Goal: Information Seeking & Learning: Find specific page/section

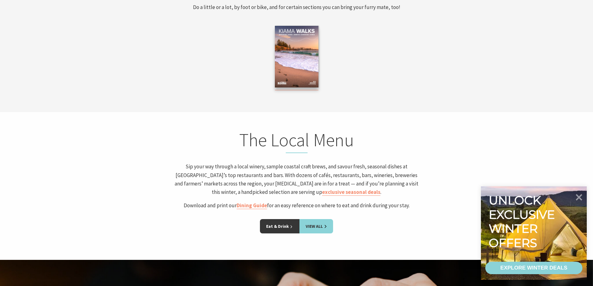
scroll to position [1183, 0]
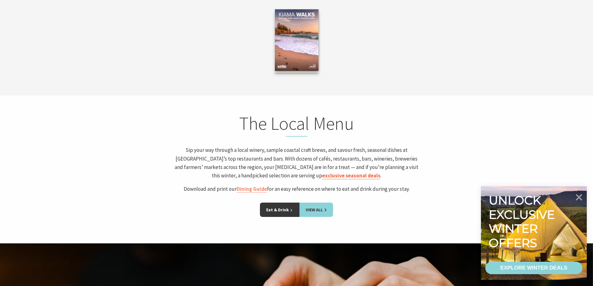
click at [322, 176] on link "exclusive seasonal deals" at bounding box center [351, 175] width 58 height 7
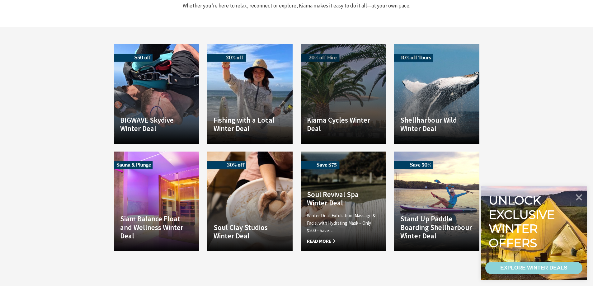
scroll to position [405, 0]
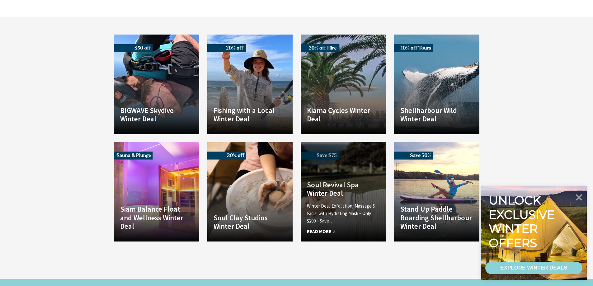
click at [336, 181] on h4 "Soul Revival Spa Winter Deal" at bounding box center [343, 189] width 73 height 17
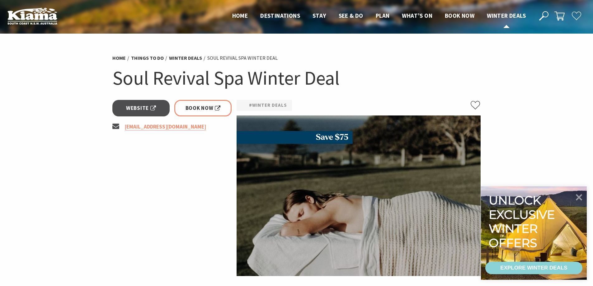
click at [515, 16] on span "Winter Deals" at bounding box center [506, 15] width 39 height 7
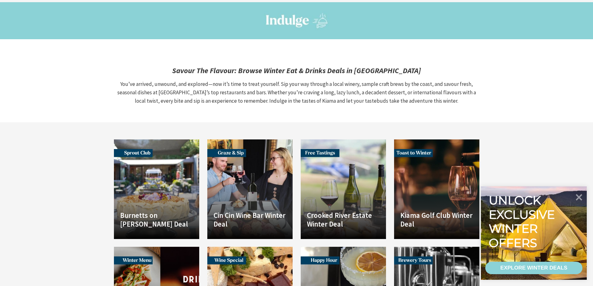
scroll to position [685, 0]
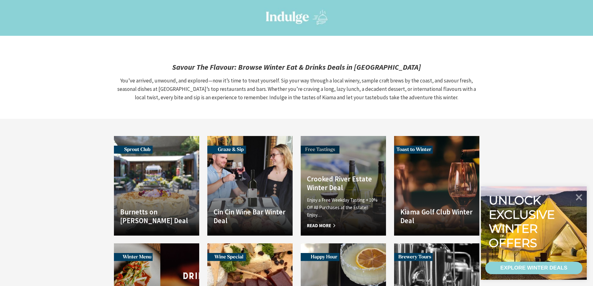
click at [335, 175] on h4 "Crooked River Estate Winter Deal" at bounding box center [343, 183] width 73 height 17
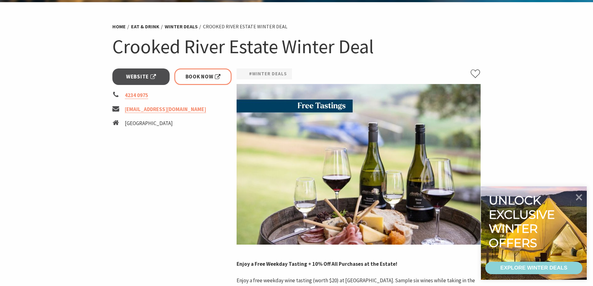
scroll to position [31, 0]
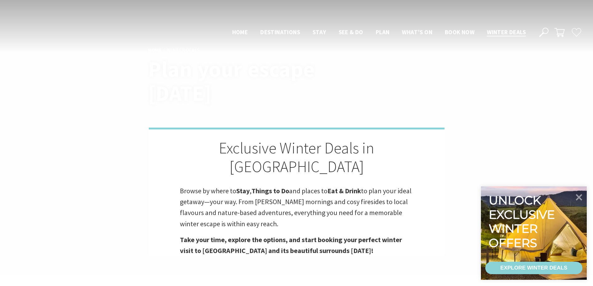
scroll to position [685, 0]
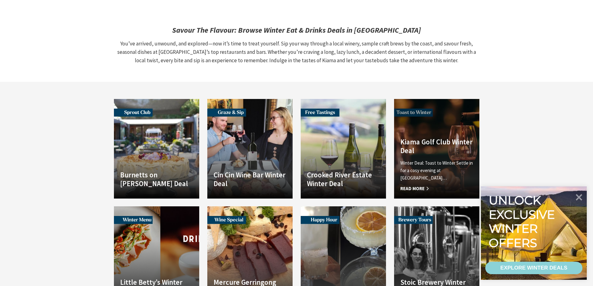
click at [429, 121] on link "Another Image Used Kiama Golf Club Winter Deal Winter Deal: Toast to Winter Set…" at bounding box center [436, 149] width 85 height 100
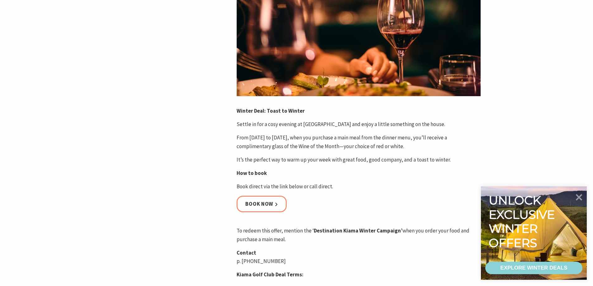
scroll to position [187, 0]
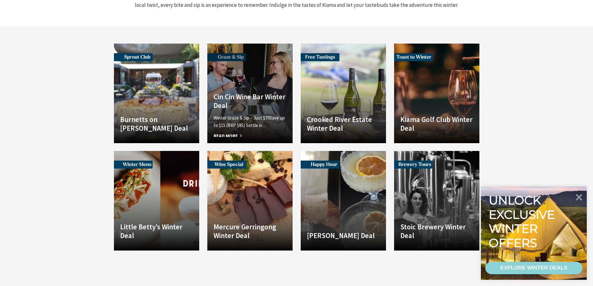
scroll to position [747, 0]
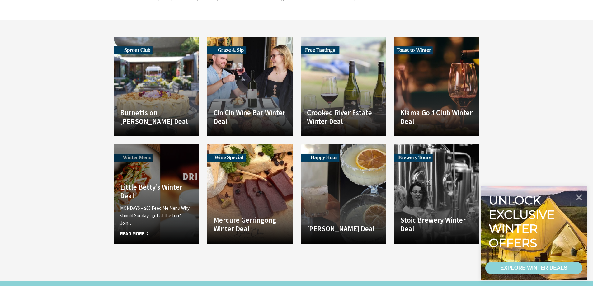
click at [144, 183] on h4 "Little Betty’s Winter Deal" at bounding box center [156, 191] width 73 height 17
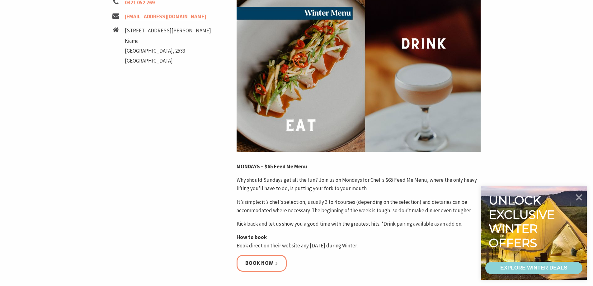
scroll to position [125, 0]
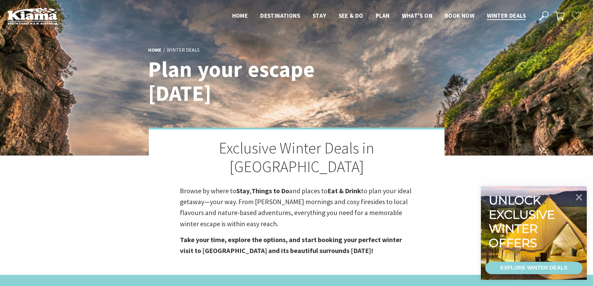
click at [543, 14] on use at bounding box center [543, 15] width 9 height 9
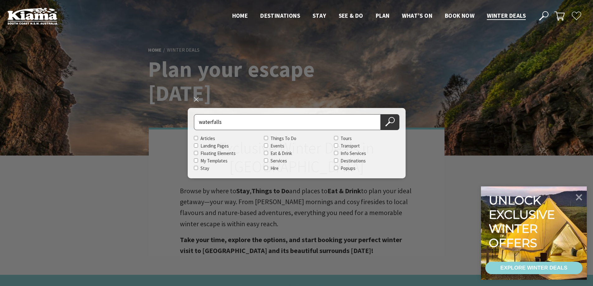
type input "waterfalls"
click at [381, 114] on button "Search Now" at bounding box center [390, 122] width 19 height 16
click at [390, 121] on icon at bounding box center [389, 121] width 9 height 9
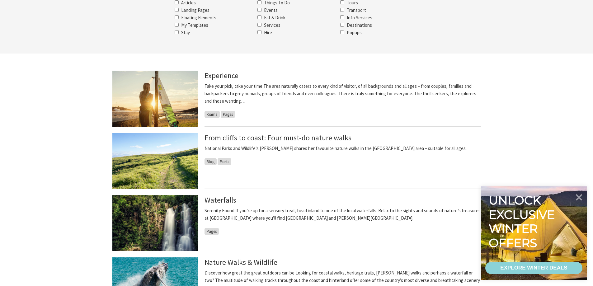
scroll to position [125, 0]
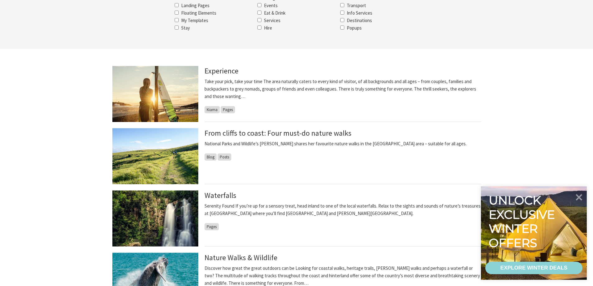
click at [178, 218] on img at bounding box center [155, 219] width 86 height 56
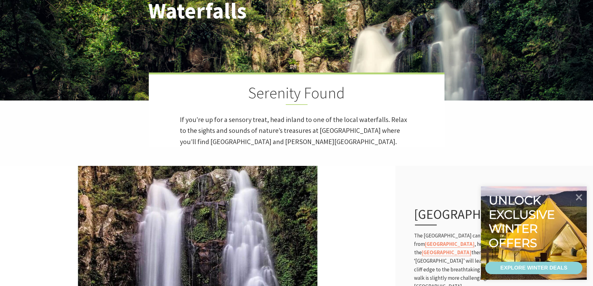
scroll to position [156, 0]
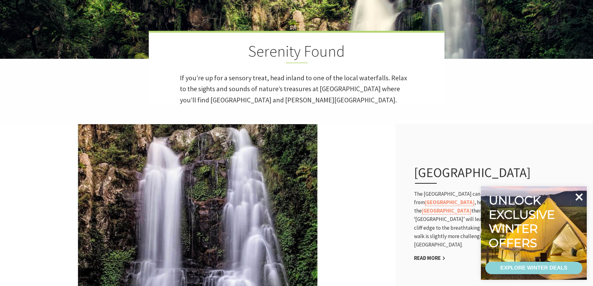
click at [582, 197] on icon at bounding box center [579, 197] width 15 height 15
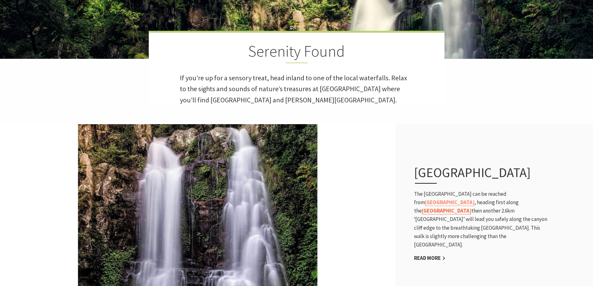
click at [471, 209] on link "Rainforest Loop Walk" at bounding box center [447, 210] width 50 height 7
click at [474, 199] on link "Minnamurra Rainforest Centre" at bounding box center [450, 202] width 50 height 7
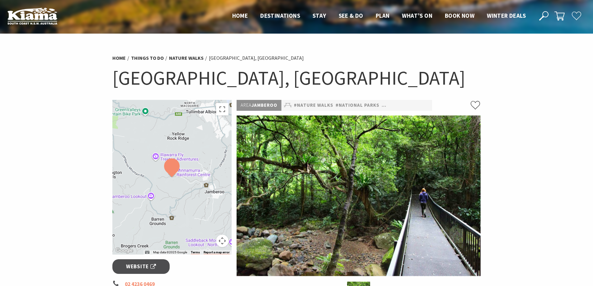
click at [165, 180] on div at bounding box center [172, 177] width 120 height 155
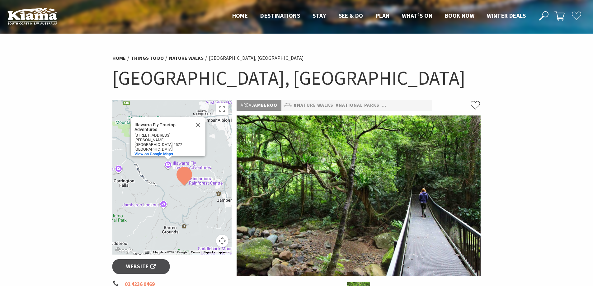
click at [522, 150] on section "Home Things To Do Nature Walks Rainforest Loop Walk, Budderoo National Park Rai…" at bounding box center [296, 254] width 593 height 441
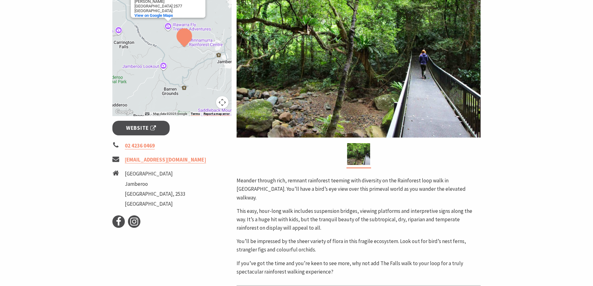
scroll to position [156, 0]
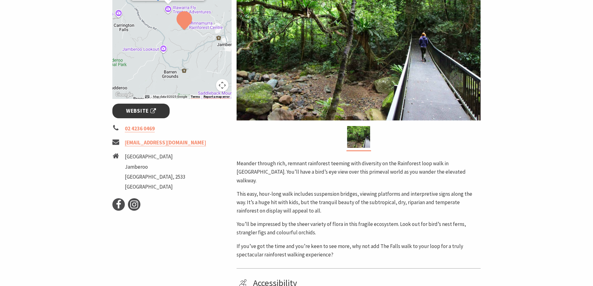
click at [133, 115] on span "Website" at bounding box center [141, 111] width 30 height 8
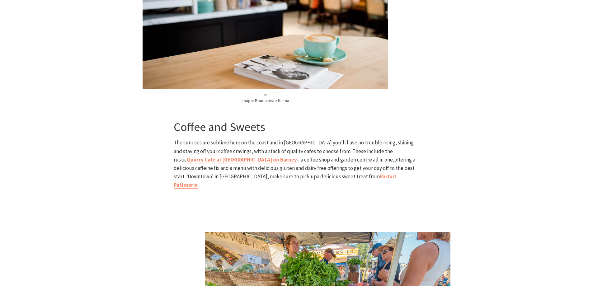
scroll to position [436, 0]
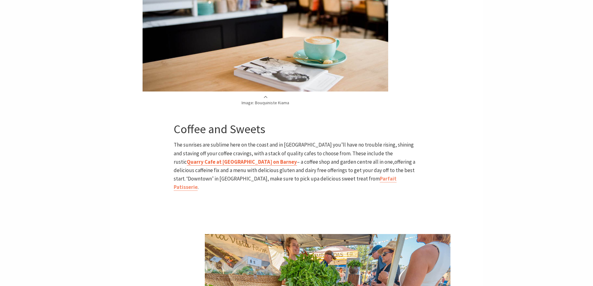
click at [297, 158] on strong "Quarry Cafe at [GEOGRAPHIC_DATA] on Barney" at bounding box center [242, 161] width 110 height 7
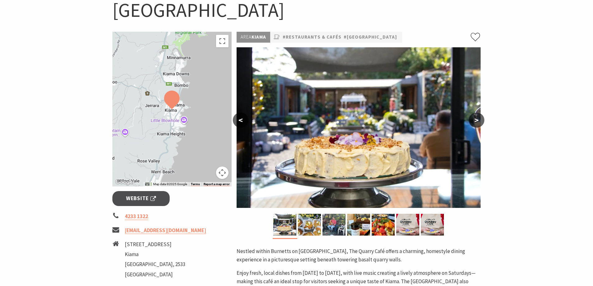
scroll to position [93, 0]
click at [313, 228] on img at bounding box center [309, 225] width 23 height 22
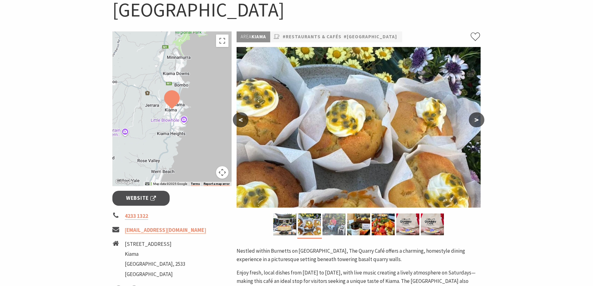
click at [336, 225] on img at bounding box center [334, 225] width 23 height 22
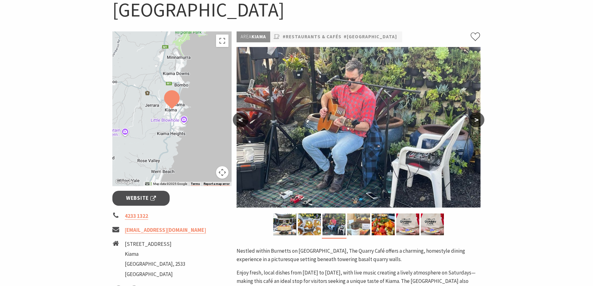
click at [362, 221] on img at bounding box center [358, 225] width 23 height 22
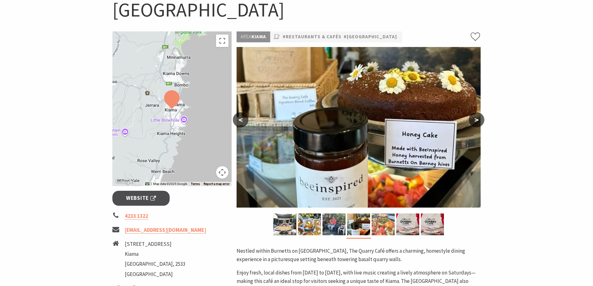
click at [384, 221] on img at bounding box center [383, 225] width 23 height 22
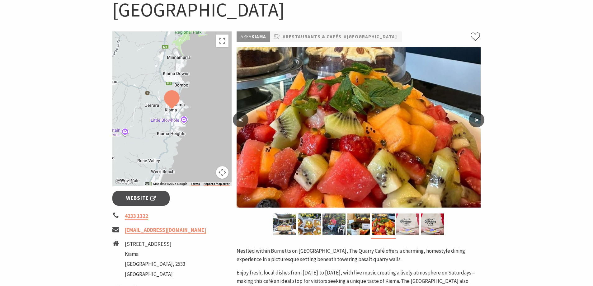
click at [407, 224] on img at bounding box center [407, 225] width 23 height 22
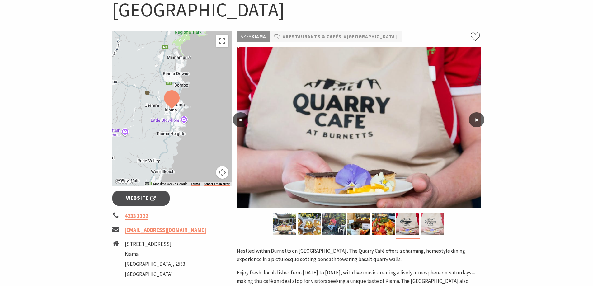
click at [435, 225] on img at bounding box center [432, 225] width 23 height 22
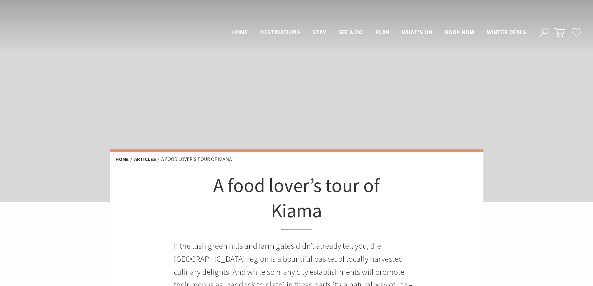
scroll to position [436, 0]
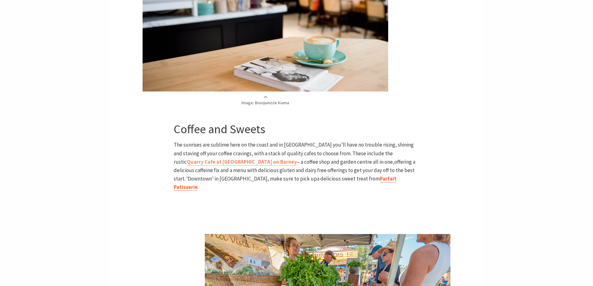
click at [290, 177] on b "Parfait Patisserie" at bounding box center [285, 182] width 223 height 15
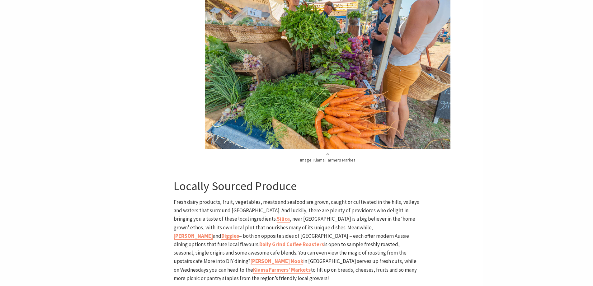
scroll to position [716, 0]
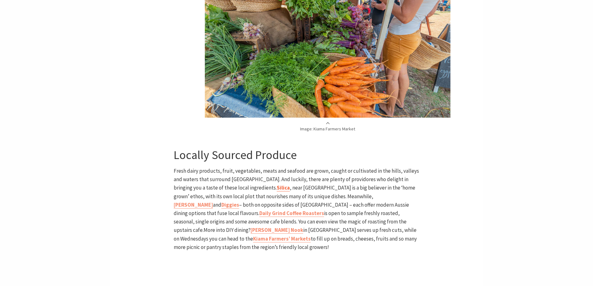
click at [277, 184] on b "Silica" at bounding box center [283, 187] width 13 height 7
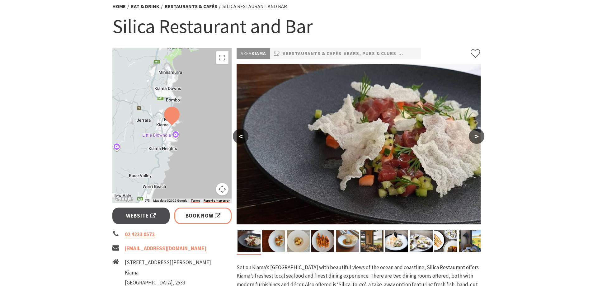
scroll to position [62, 0]
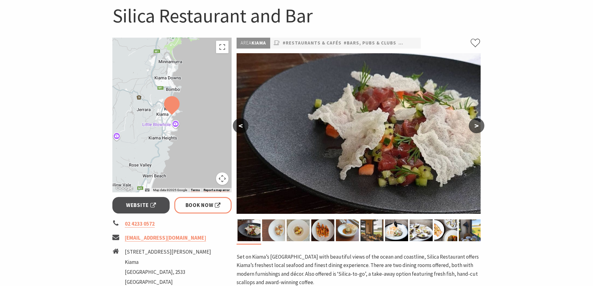
click at [277, 234] on img at bounding box center [273, 230] width 23 height 22
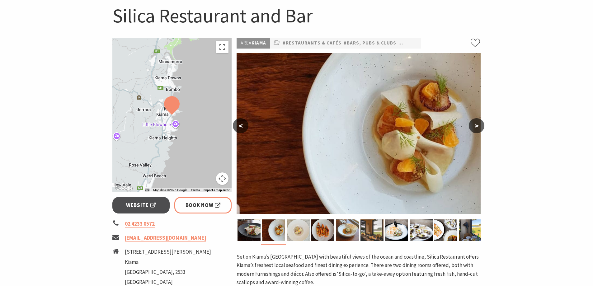
click at [301, 234] on img at bounding box center [298, 230] width 23 height 22
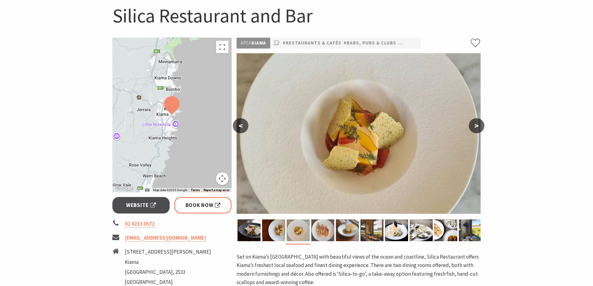
click at [333, 233] on img at bounding box center [322, 230] width 23 height 22
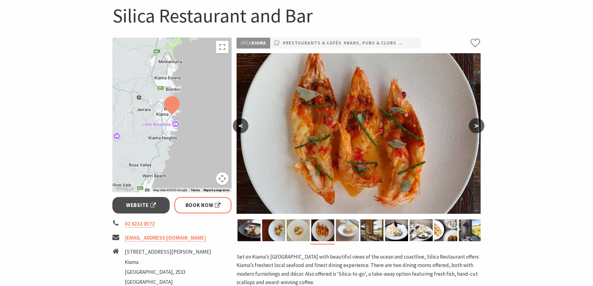
click at [345, 231] on img at bounding box center [347, 230] width 23 height 22
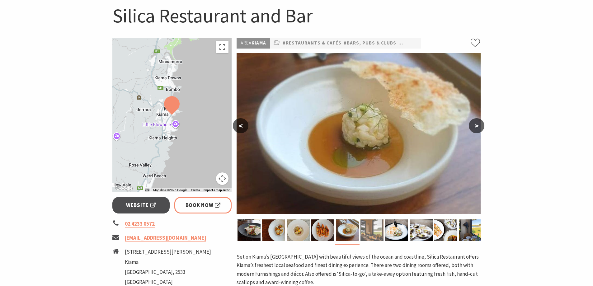
click at [372, 233] on img at bounding box center [372, 230] width 23 height 22
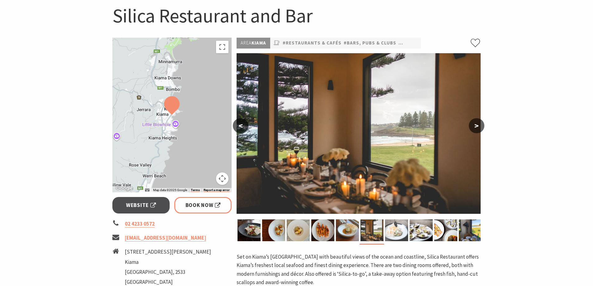
click at [395, 232] on img at bounding box center [396, 230] width 23 height 22
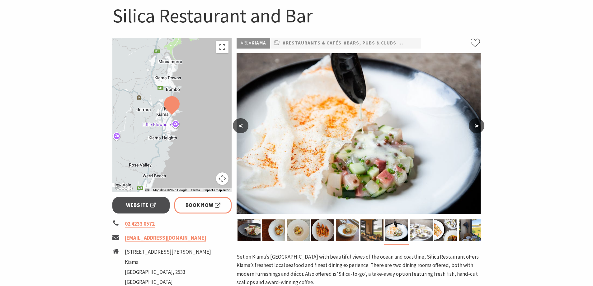
click at [417, 232] on img at bounding box center [421, 230] width 23 height 22
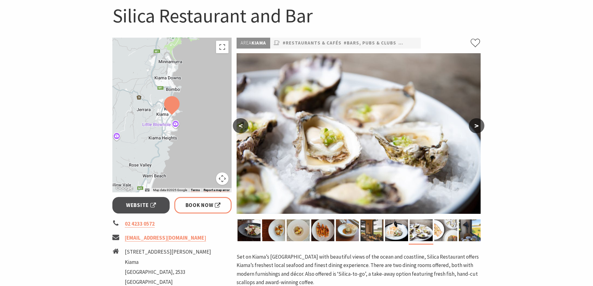
click at [444, 231] on img at bounding box center [445, 230] width 23 height 22
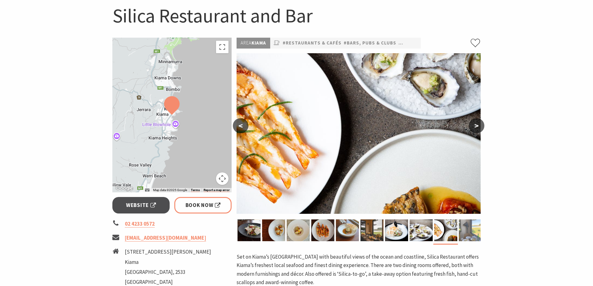
click at [466, 223] on img at bounding box center [470, 230] width 23 height 22
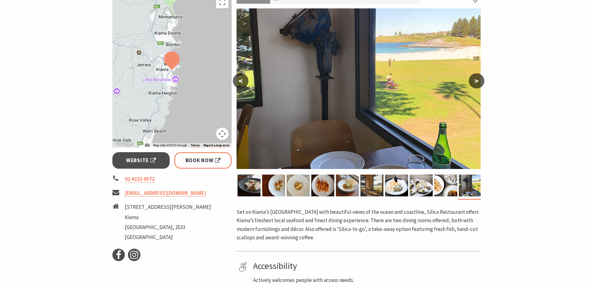
scroll to position [93, 0]
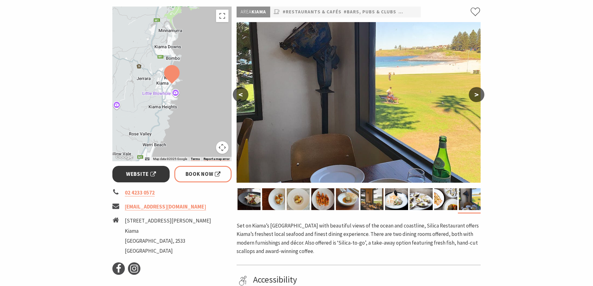
click at [139, 175] on span "Website" at bounding box center [141, 174] width 30 height 8
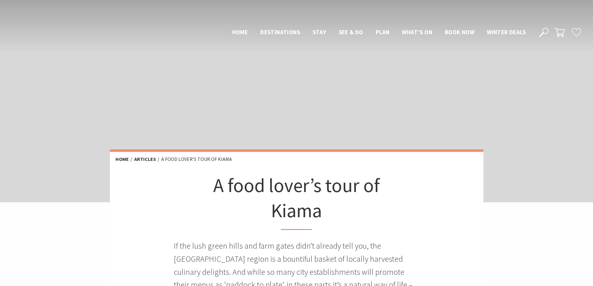
scroll to position [876, 0]
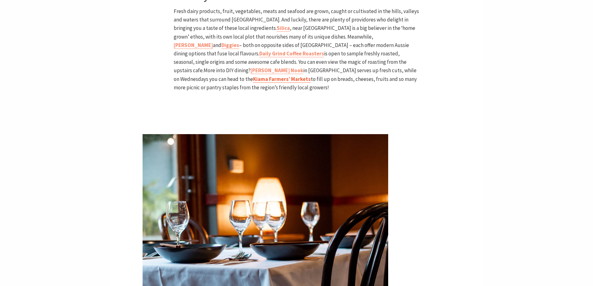
click at [311, 76] on b "Kiama Farmers’ Markets" at bounding box center [282, 79] width 58 height 7
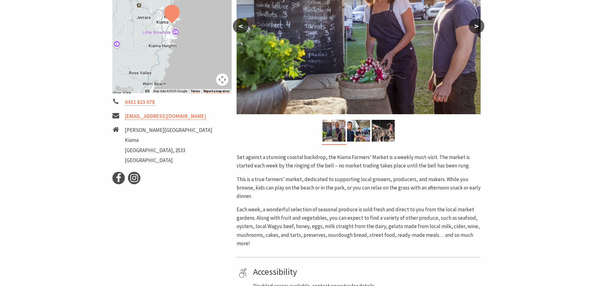
scroll to position [125, 0]
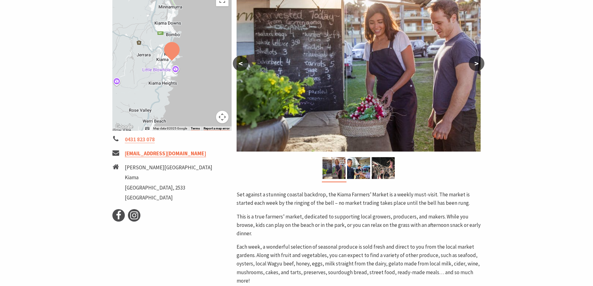
click at [163, 154] on link "[EMAIL_ADDRESS][DOMAIN_NAME]" at bounding box center [165, 153] width 81 height 7
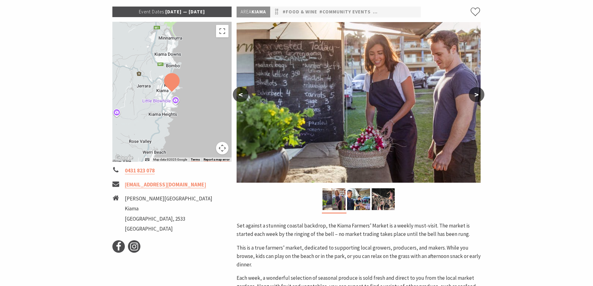
scroll to position [0, 0]
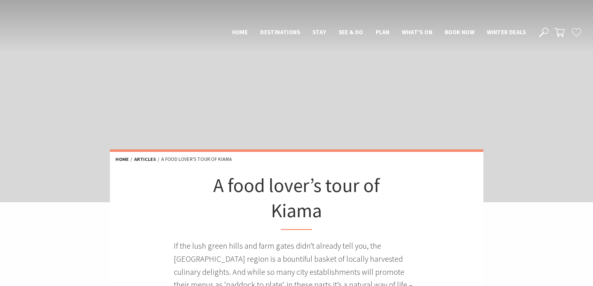
scroll to position [876, 0]
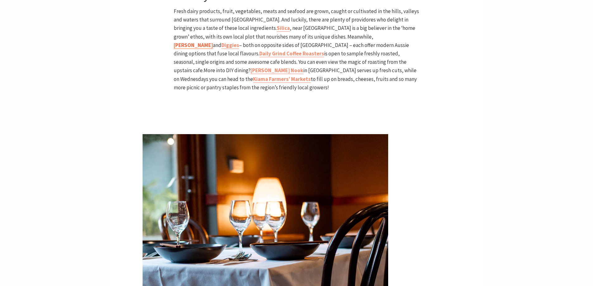
click at [213, 42] on b "[PERSON_NAME]" at bounding box center [193, 45] width 39 height 7
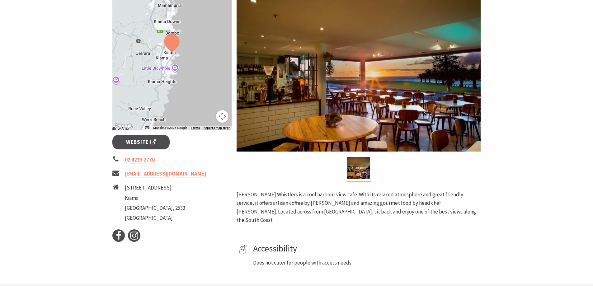
scroll to position [93, 0]
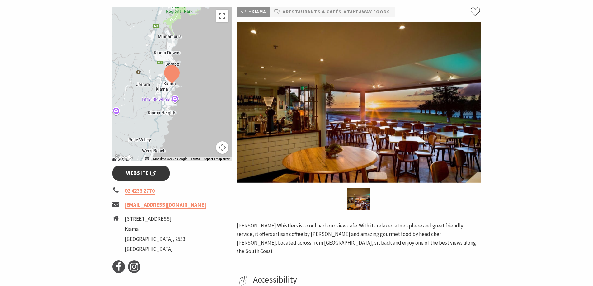
click at [139, 173] on span "Website" at bounding box center [141, 173] width 30 height 8
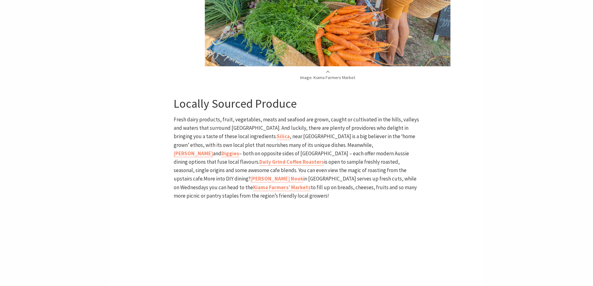
scroll to position [751, 0]
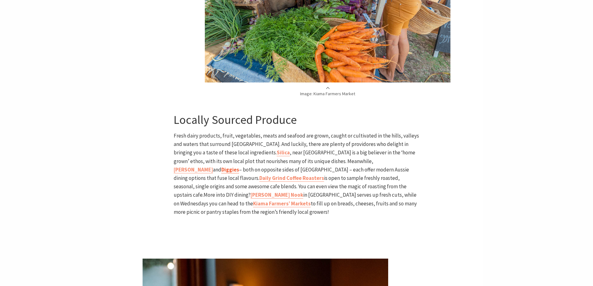
click at [239, 166] on b "Diggies" at bounding box center [230, 169] width 18 height 7
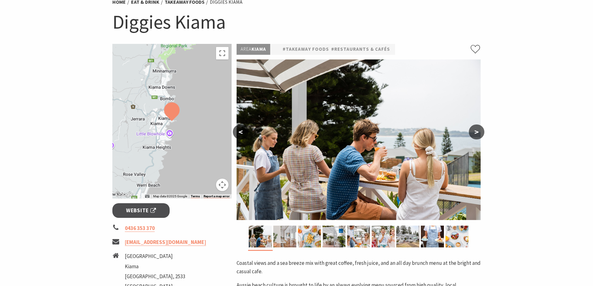
scroll to position [62, 0]
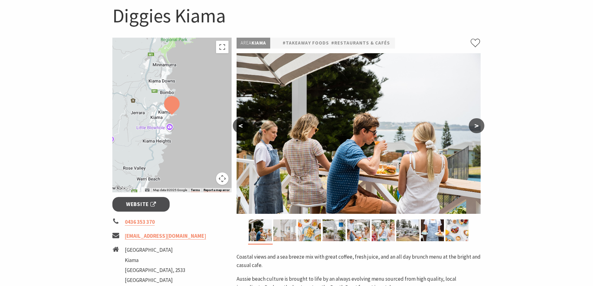
click at [285, 230] on img at bounding box center [284, 230] width 23 height 22
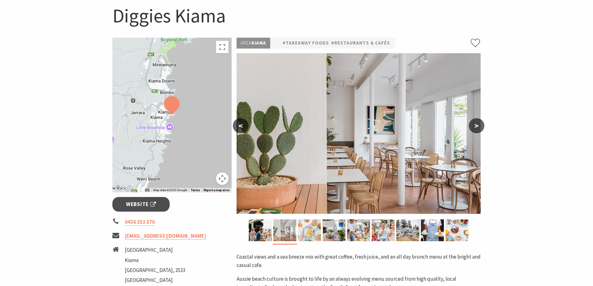
click at [312, 233] on img at bounding box center [309, 230] width 23 height 22
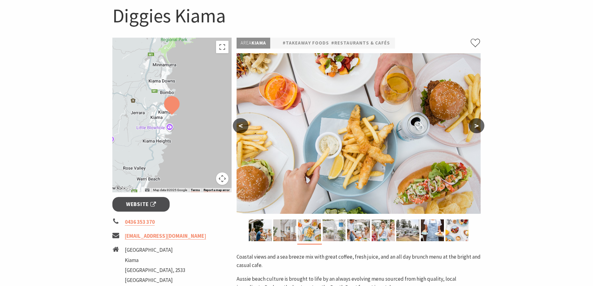
click at [337, 229] on img at bounding box center [334, 230] width 23 height 22
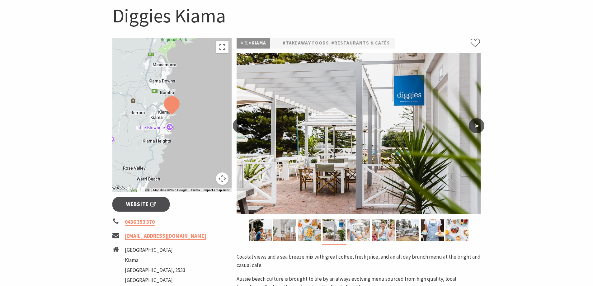
click at [359, 229] on img at bounding box center [358, 230] width 23 height 22
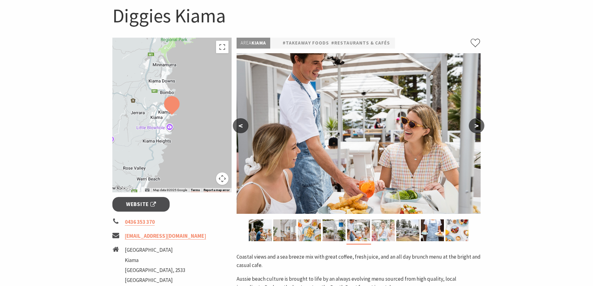
click at [389, 228] on img at bounding box center [383, 230] width 23 height 22
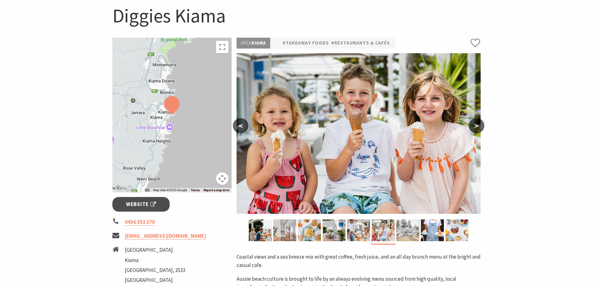
click at [405, 227] on img at bounding box center [407, 230] width 23 height 22
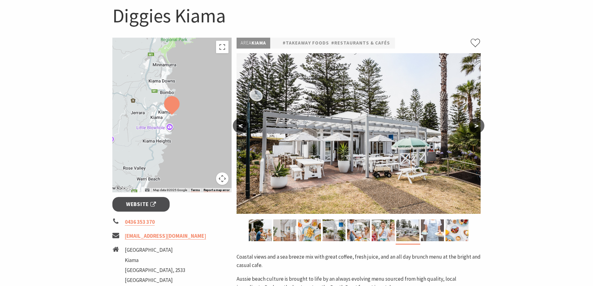
click at [427, 227] on img at bounding box center [432, 230] width 23 height 22
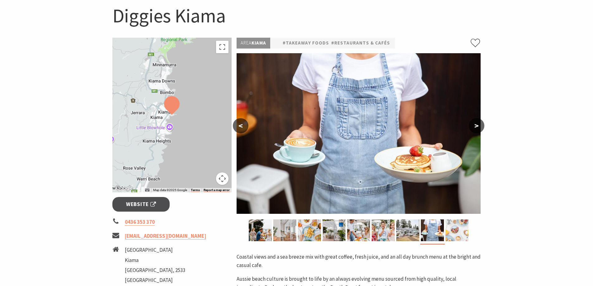
click at [459, 226] on img at bounding box center [457, 230] width 23 height 22
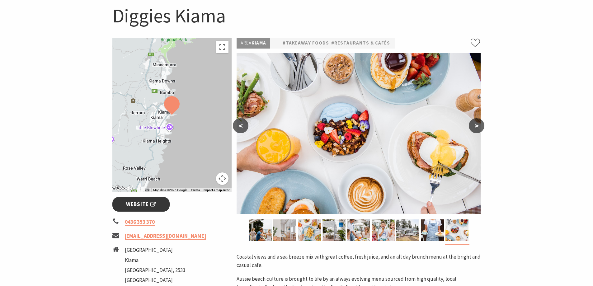
click at [141, 202] on span "Website" at bounding box center [141, 204] width 30 height 8
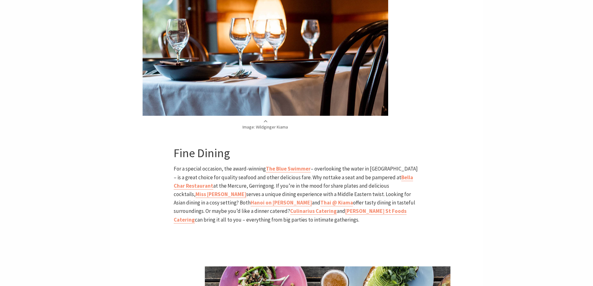
scroll to position [1098, 0]
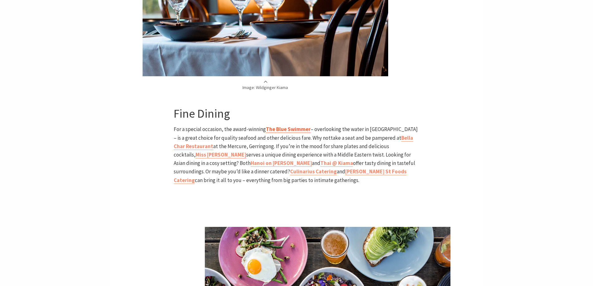
click at [288, 126] on b "The Blue Swimmer" at bounding box center [288, 129] width 45 height 7
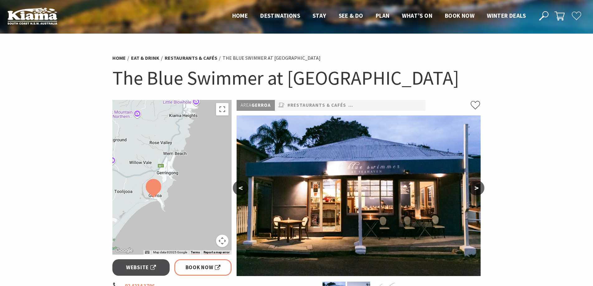
drag, startPoint x: 158, startPoint y: 211, endPoint x: 141, endPoint y: 232, distance: 26.7
click at [141, 232] on div at bounding box center [172, 177] width 120 height 155
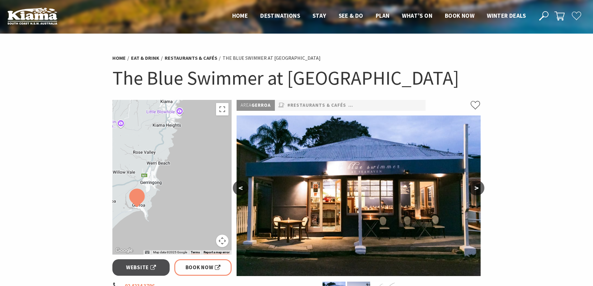
drag, startPoint x: 206, startPoint y: 153, endPoint x: 190, endPoint y: 164, distance: 19.9
click at [190, 164] on div at bounding box center [172, 177] width 120 height 155
click at [136, 264] on span "Website" at bounding box center [141, 267] width 30 height 8
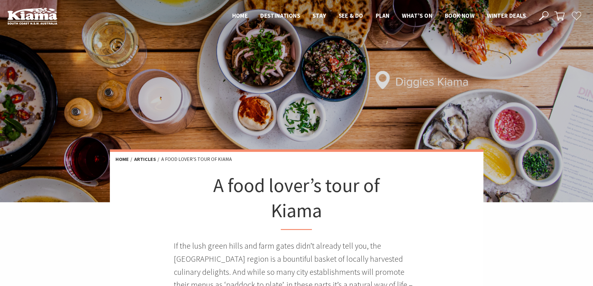
click at [543, 16] on icon at bounding box center [543, 15] width 9 height 9
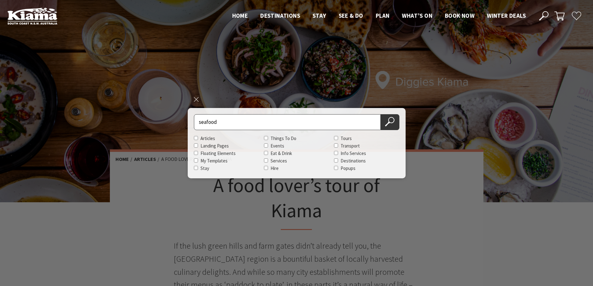
type input "seafood"
click at [381, 114] on button "Search Now" at bounding box center [390, 122] width 19 height 16
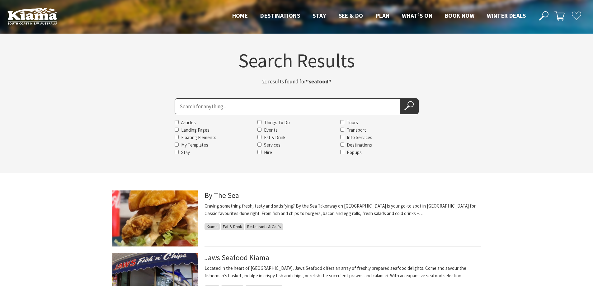
click at [200, 105] on input "Search for" at bounding box center [287, 106] width 225 height 16
